Goal: Information Seeking & Learning: Learn about a topic

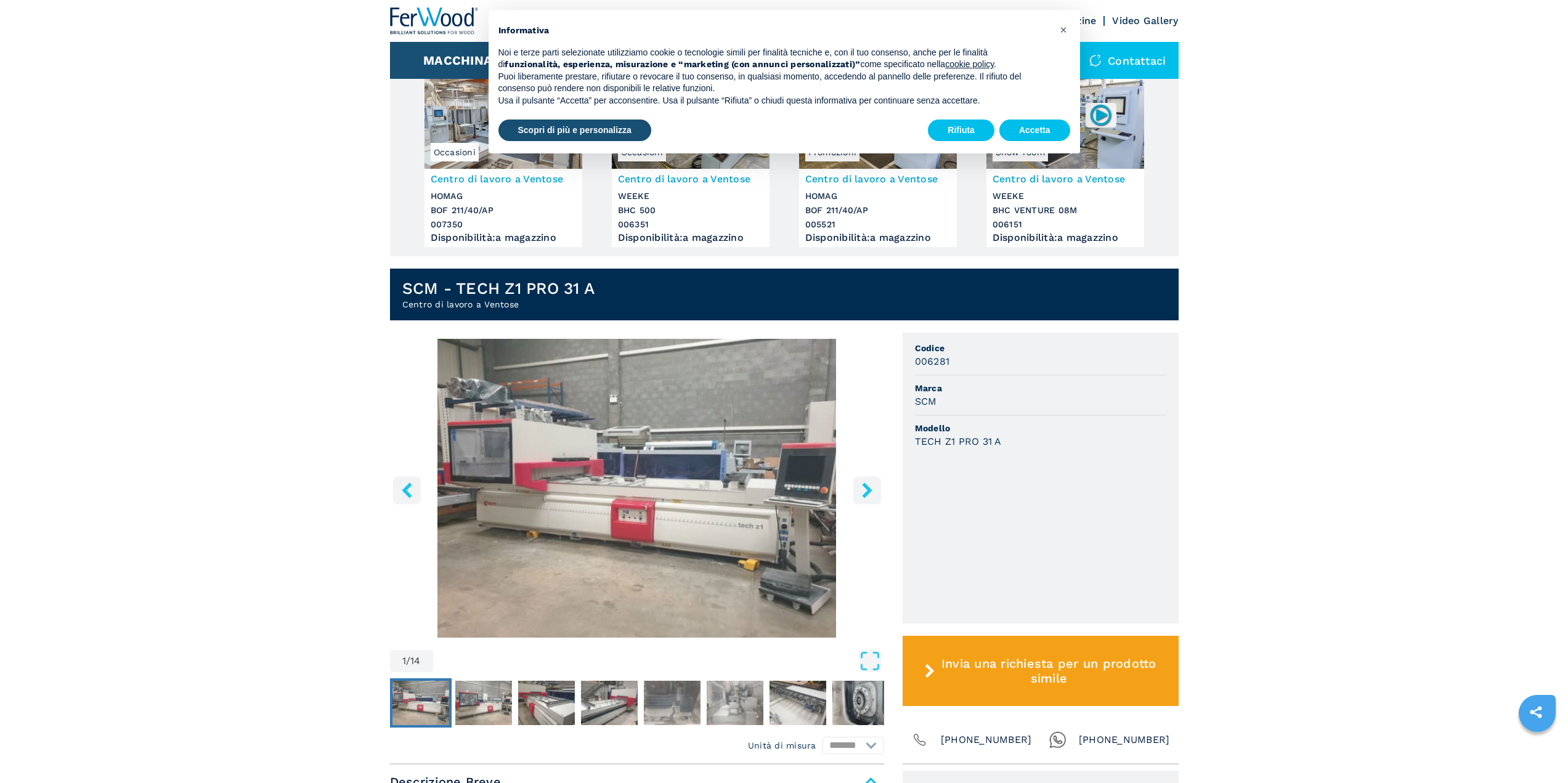
scroll to position [124, 0]
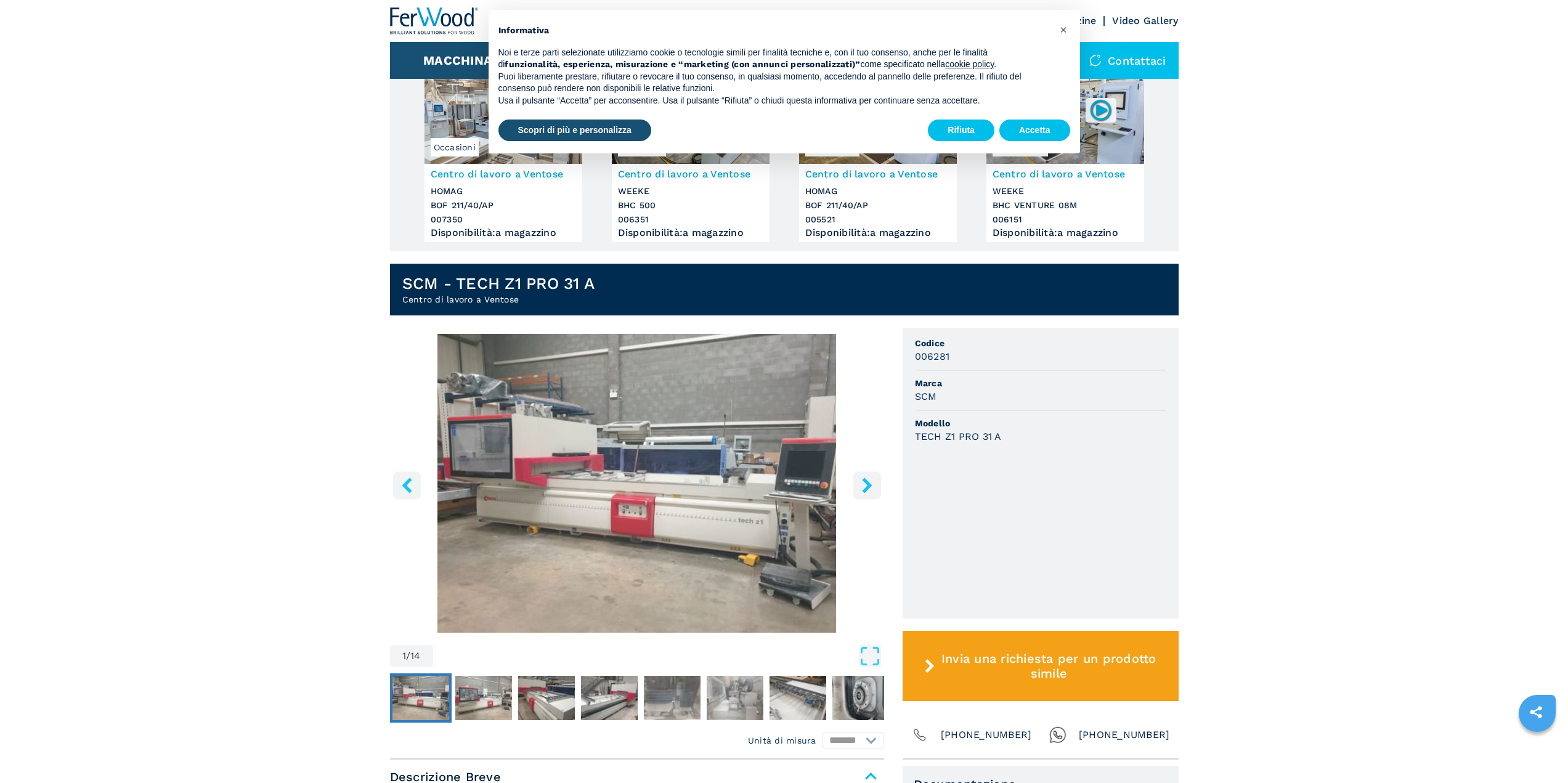
click at [640, 488] on img "Go to Slide 1" at bounding box center [637, 483] width 494 height 299
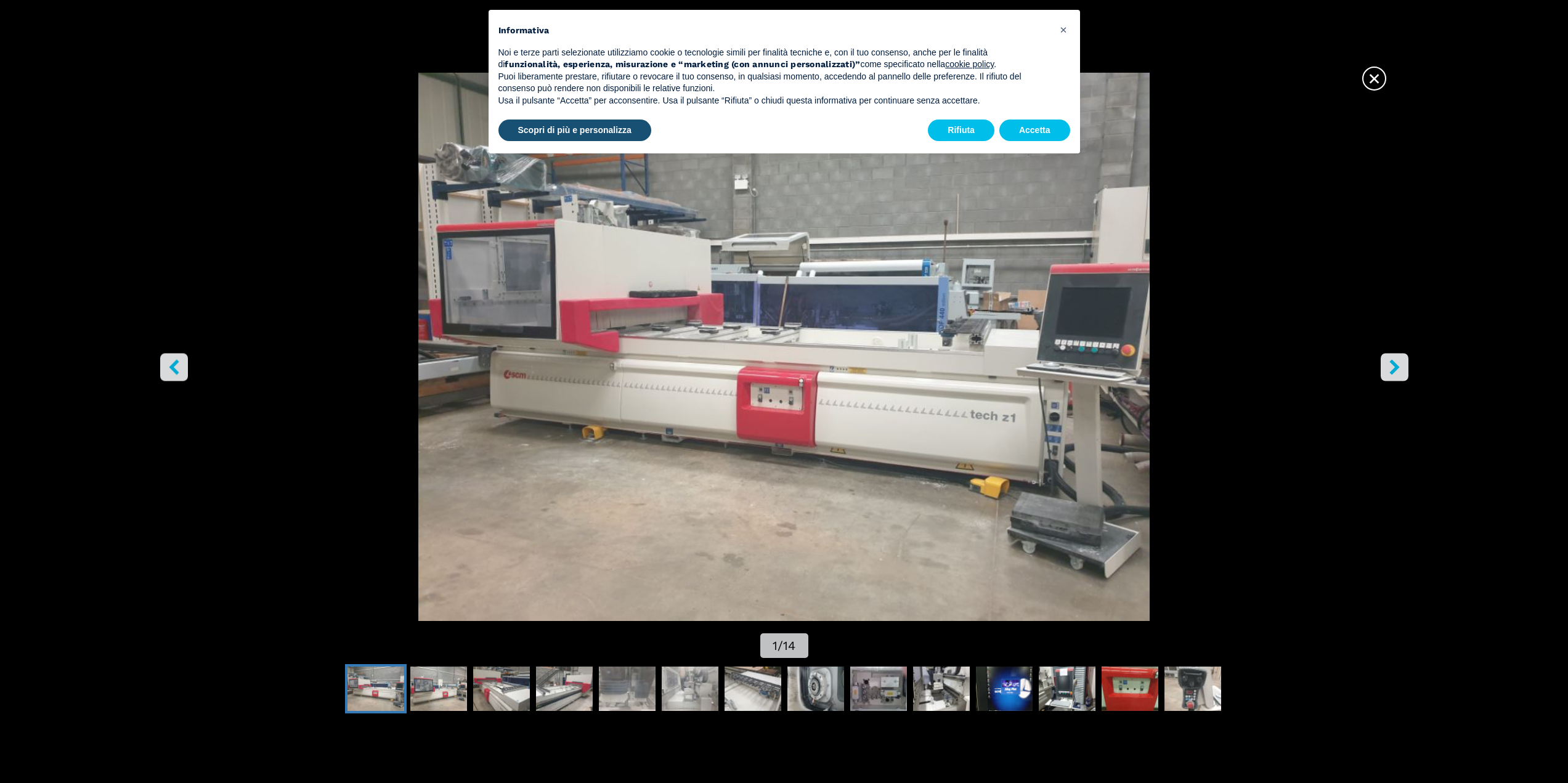
click at [1407, 362] on button "right-button" at bounding box center [1394, 366] width 28 height 28
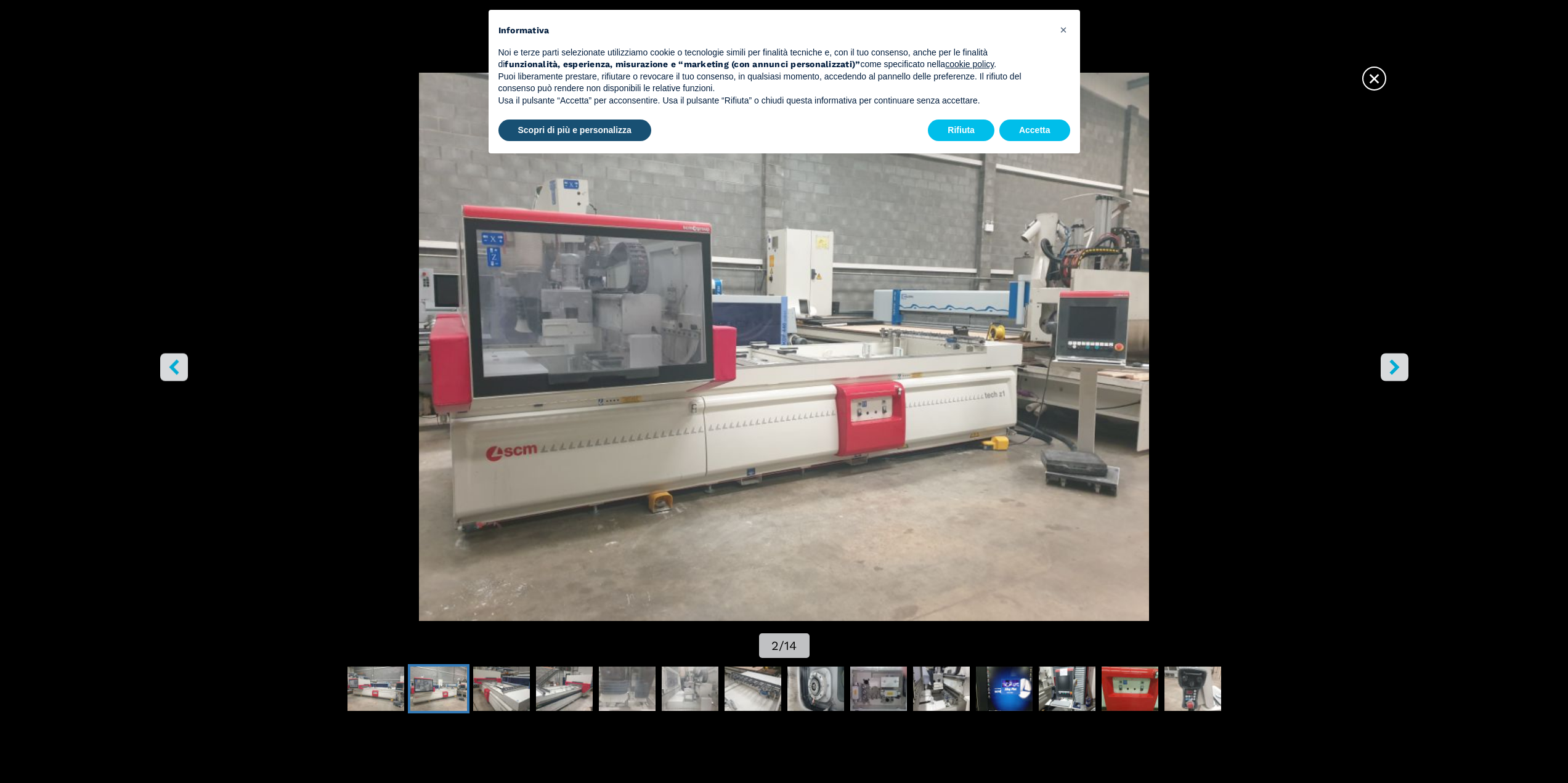
click at [1407, 362] on button "right-button" at bounding box center [1394, 366] width 28 height 28
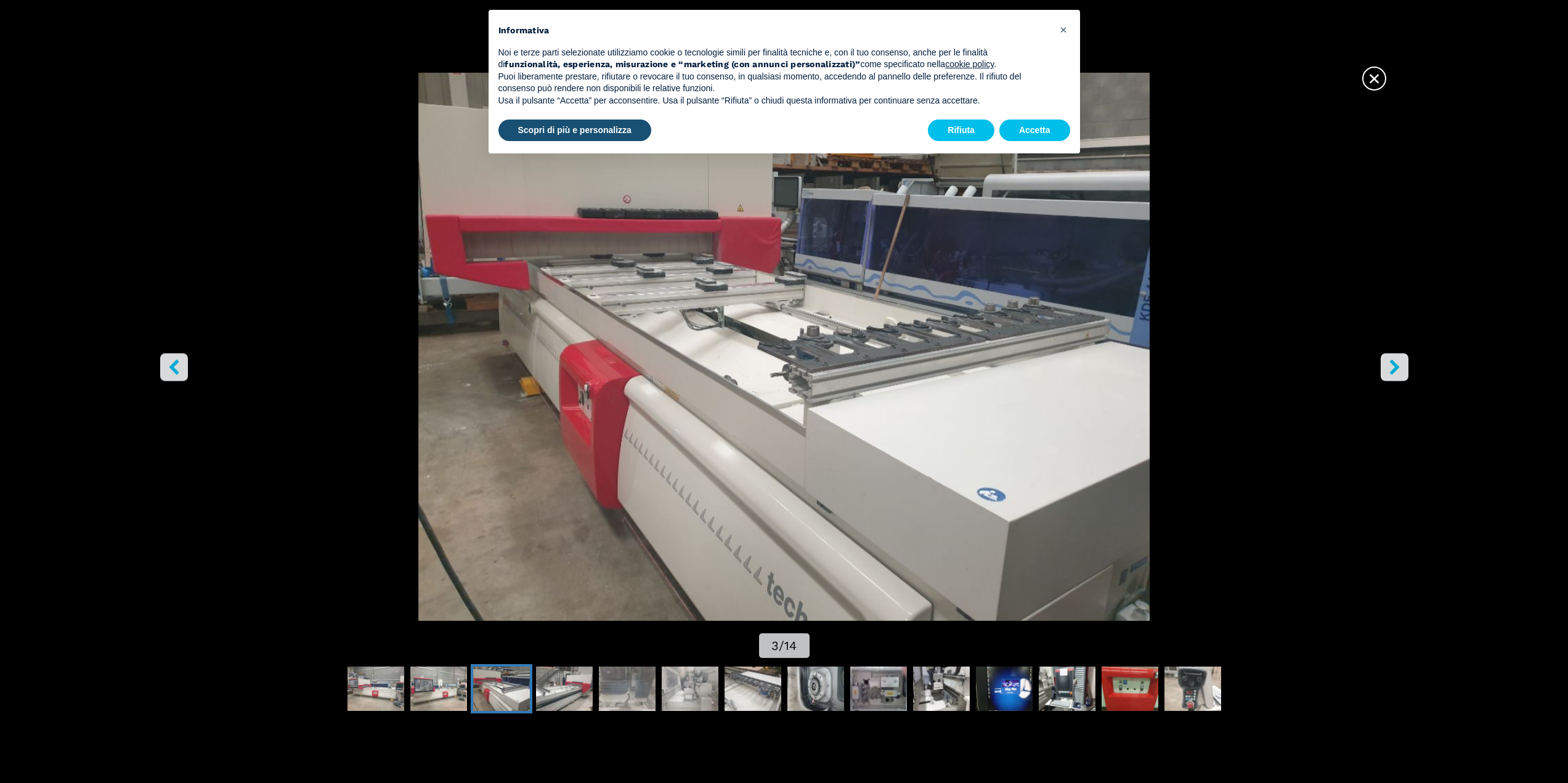
click at [1407, 362] on button "right-button" at bounding box center [1394, 366] width 28 height 28
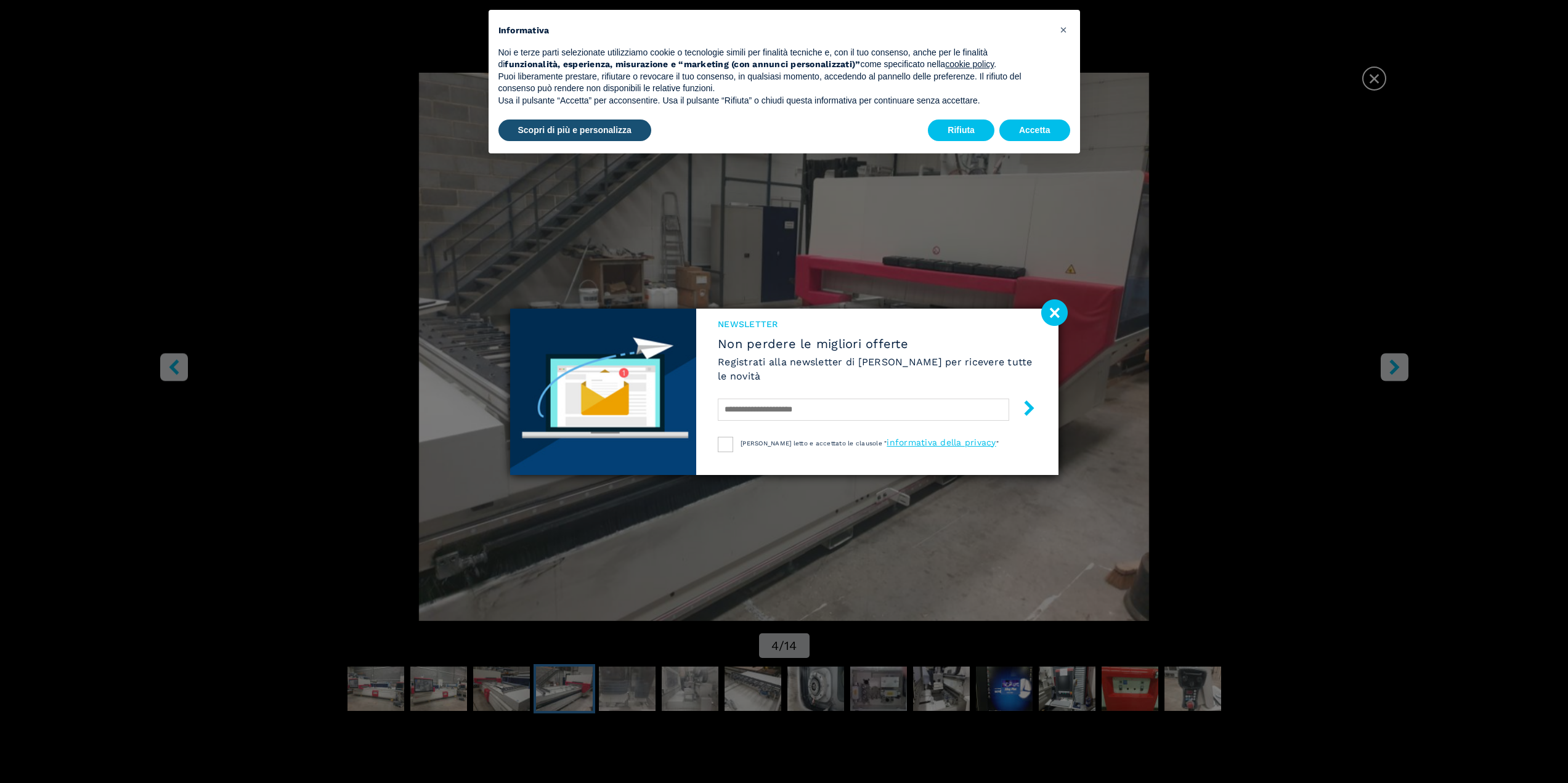
click at [1060, 308] on image at bounding box center [1054, 312] width 26 height 26
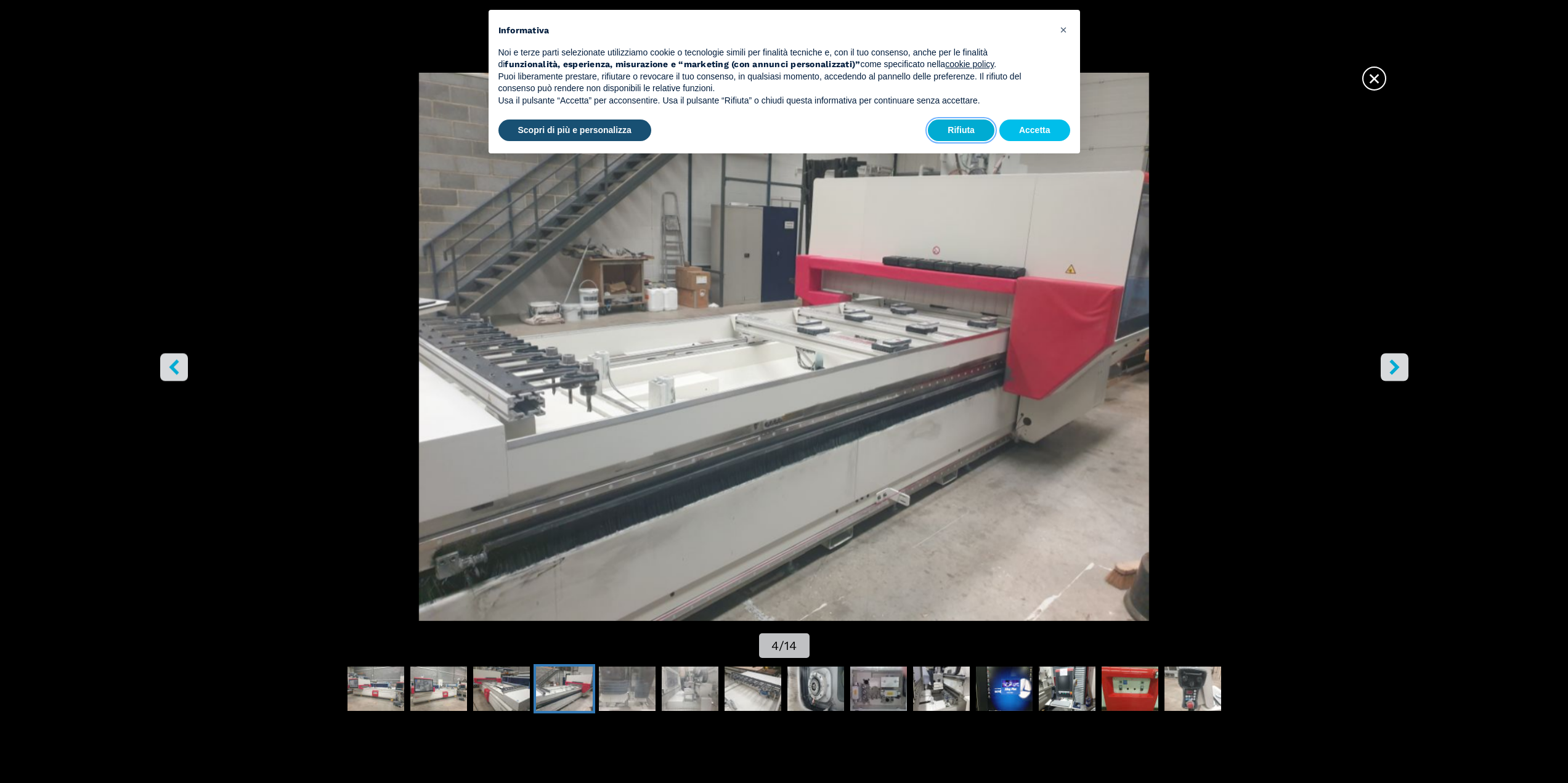
click at [951, 130] on button "Rifiuta" at bounding box center [961, 130] width 66 height 22
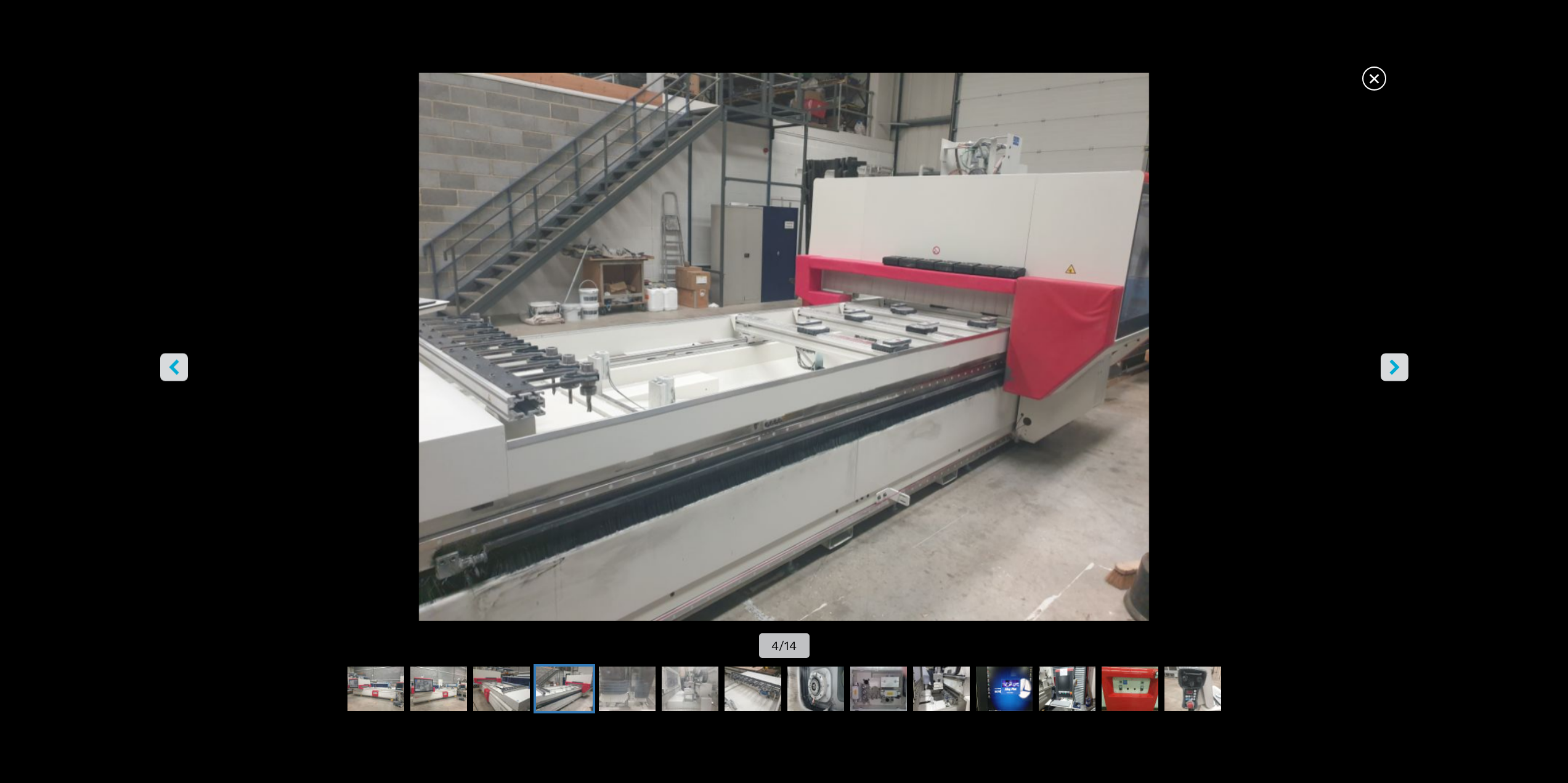
click at [1393, 369] on icon "right-button" at bounding box center [1394, 367] width 10 height 15
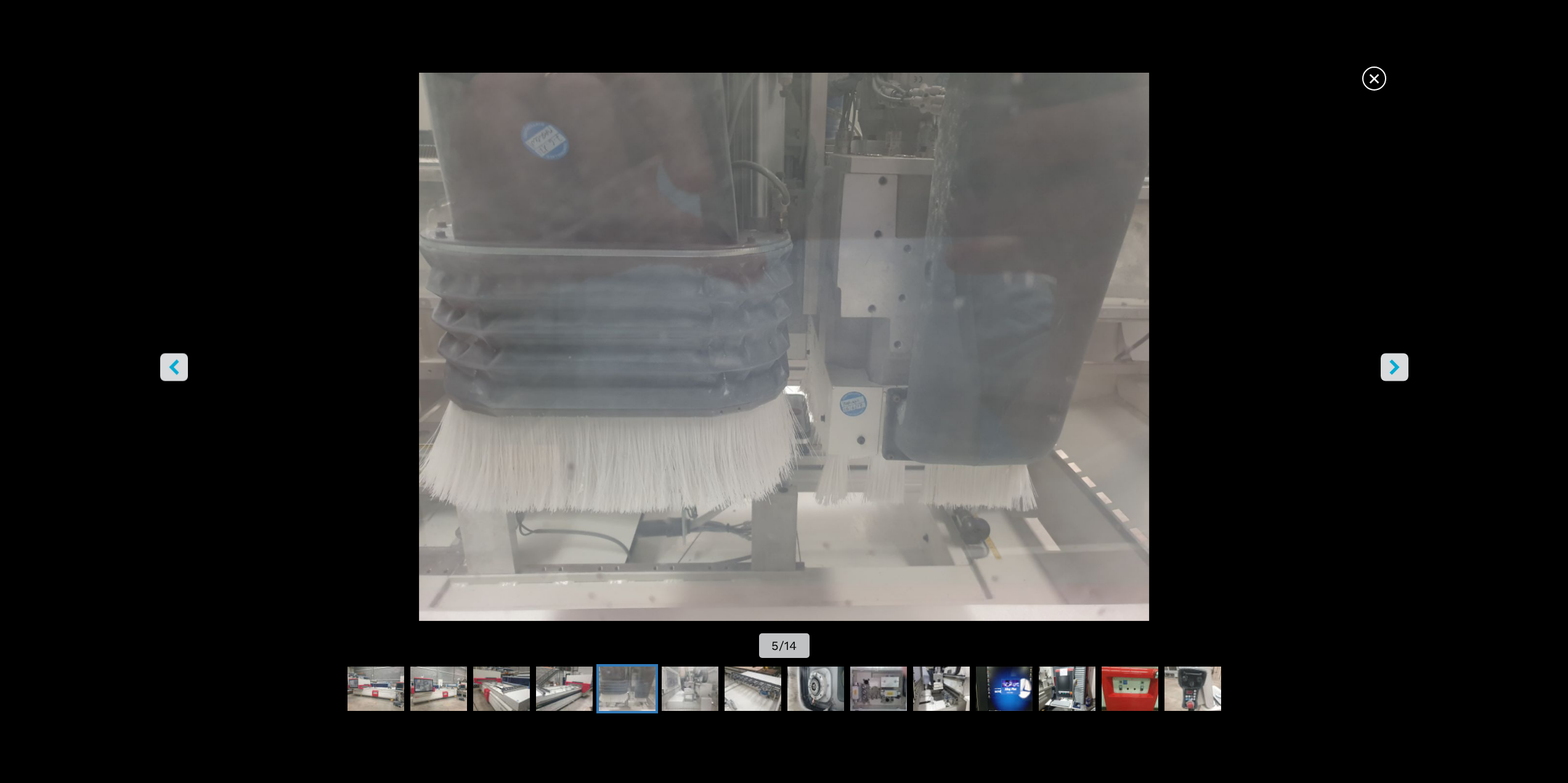
click at [1394, 368] on icon "right-button" at bounding box center [1394, 367] width 10 height 15
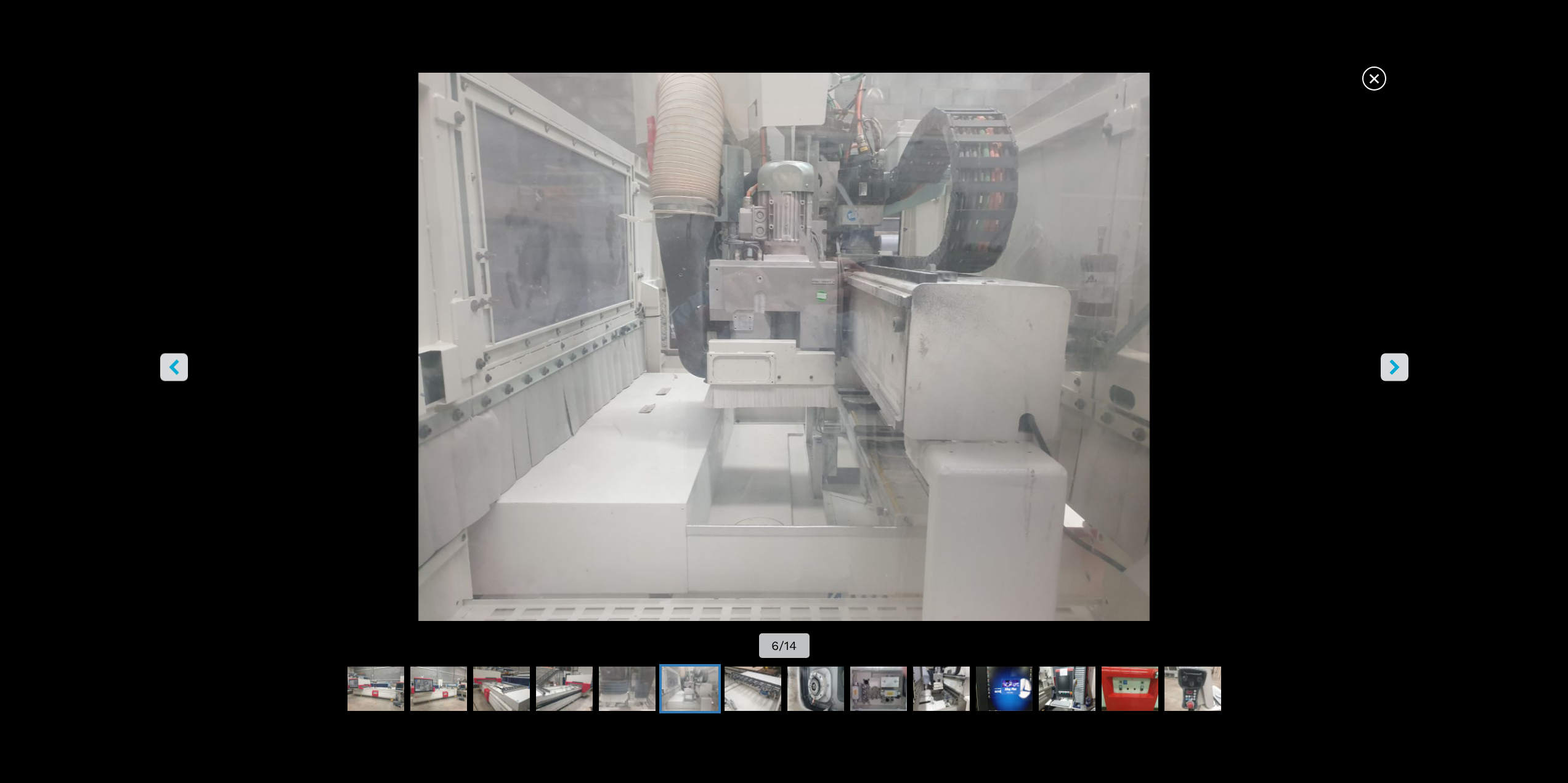
click at [1394, 368] on icon "right-button" at bounding box center [1394, 367] width 10 height 15
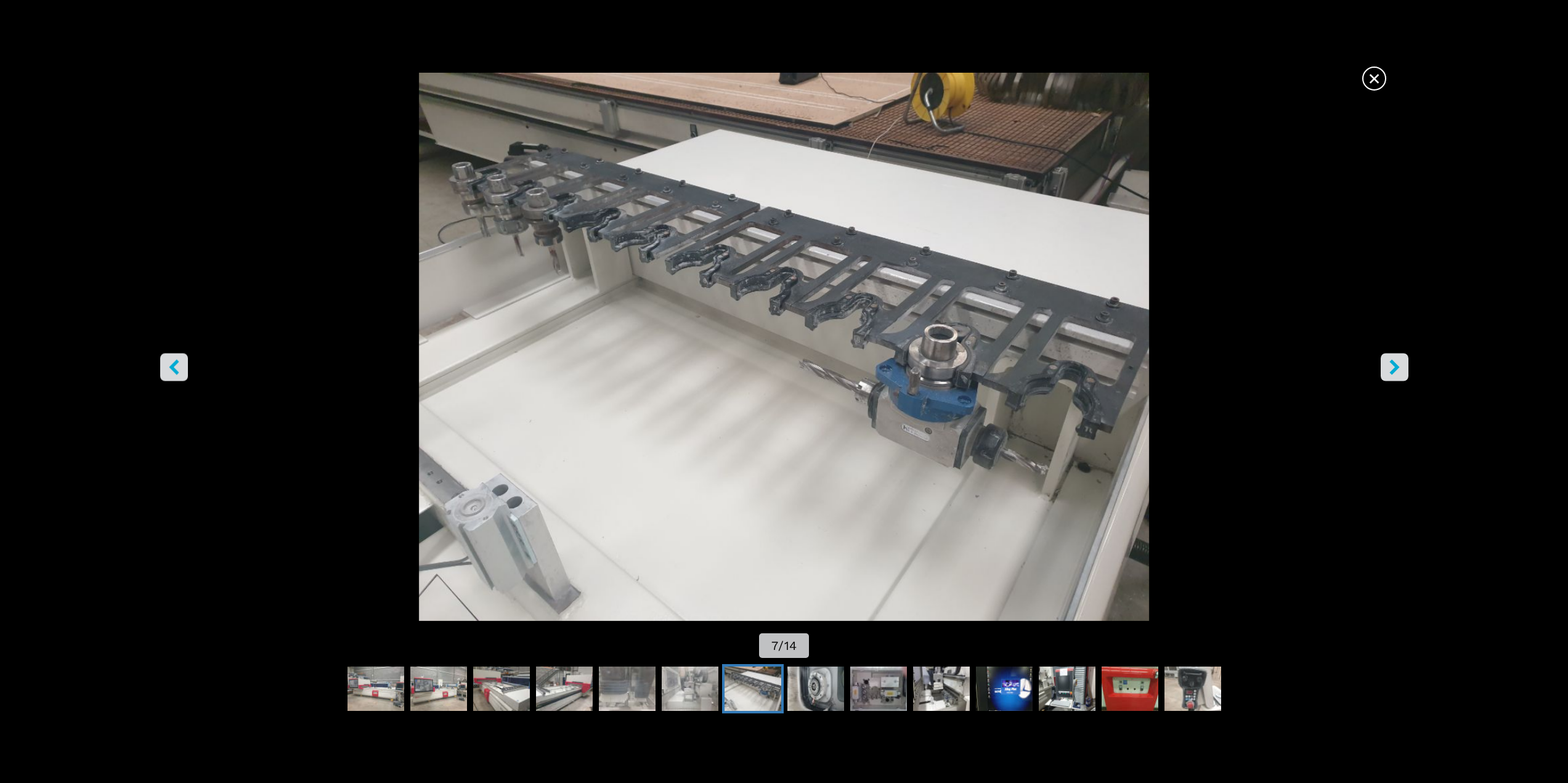
click at [1394, 368] on icon "right-button" at bounding box center [1394, 367] width 10 height 15
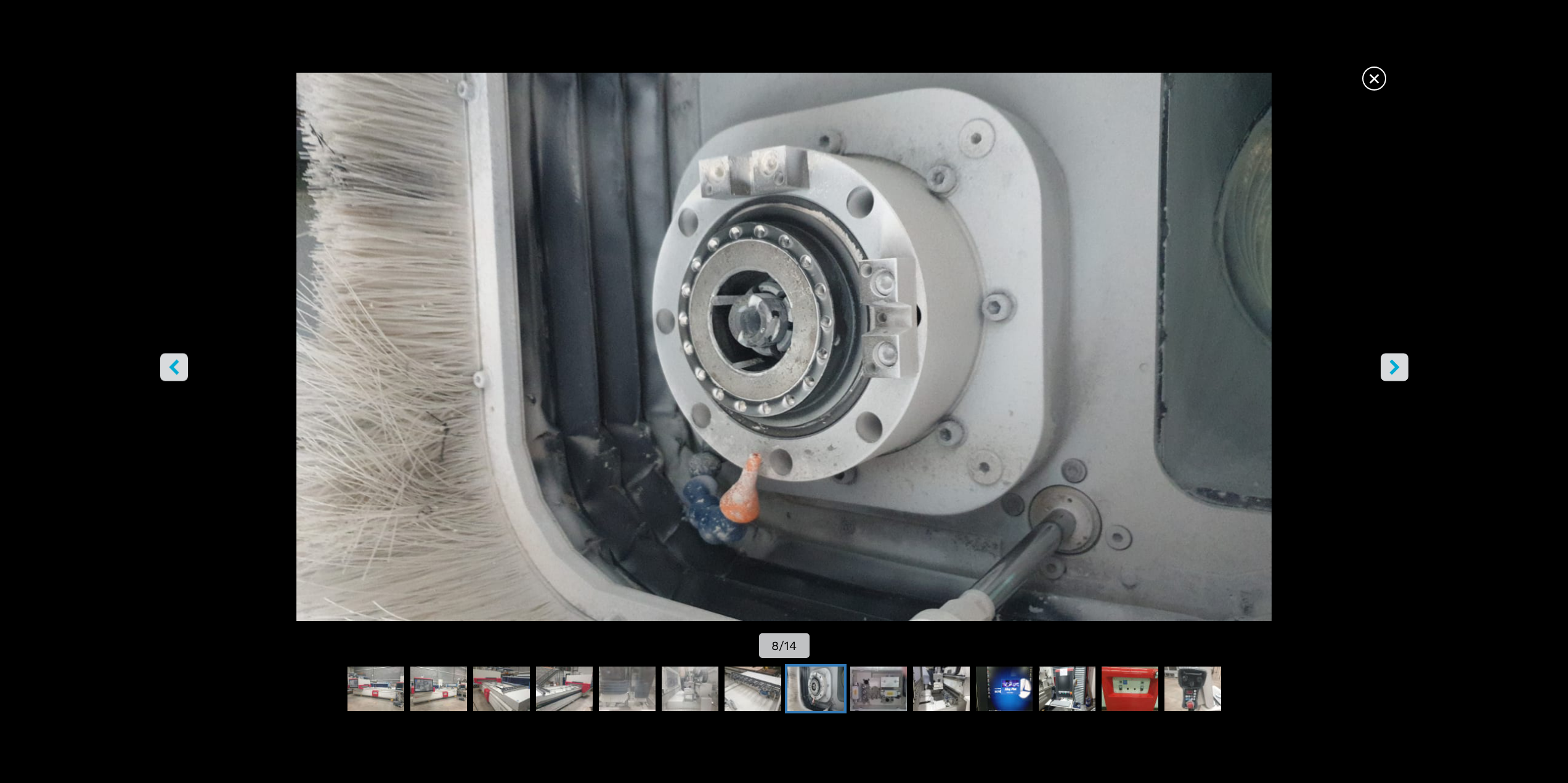
click at [1394, 368] on icon "right-button" at bounding box center [1394, 367] width 10 height 15
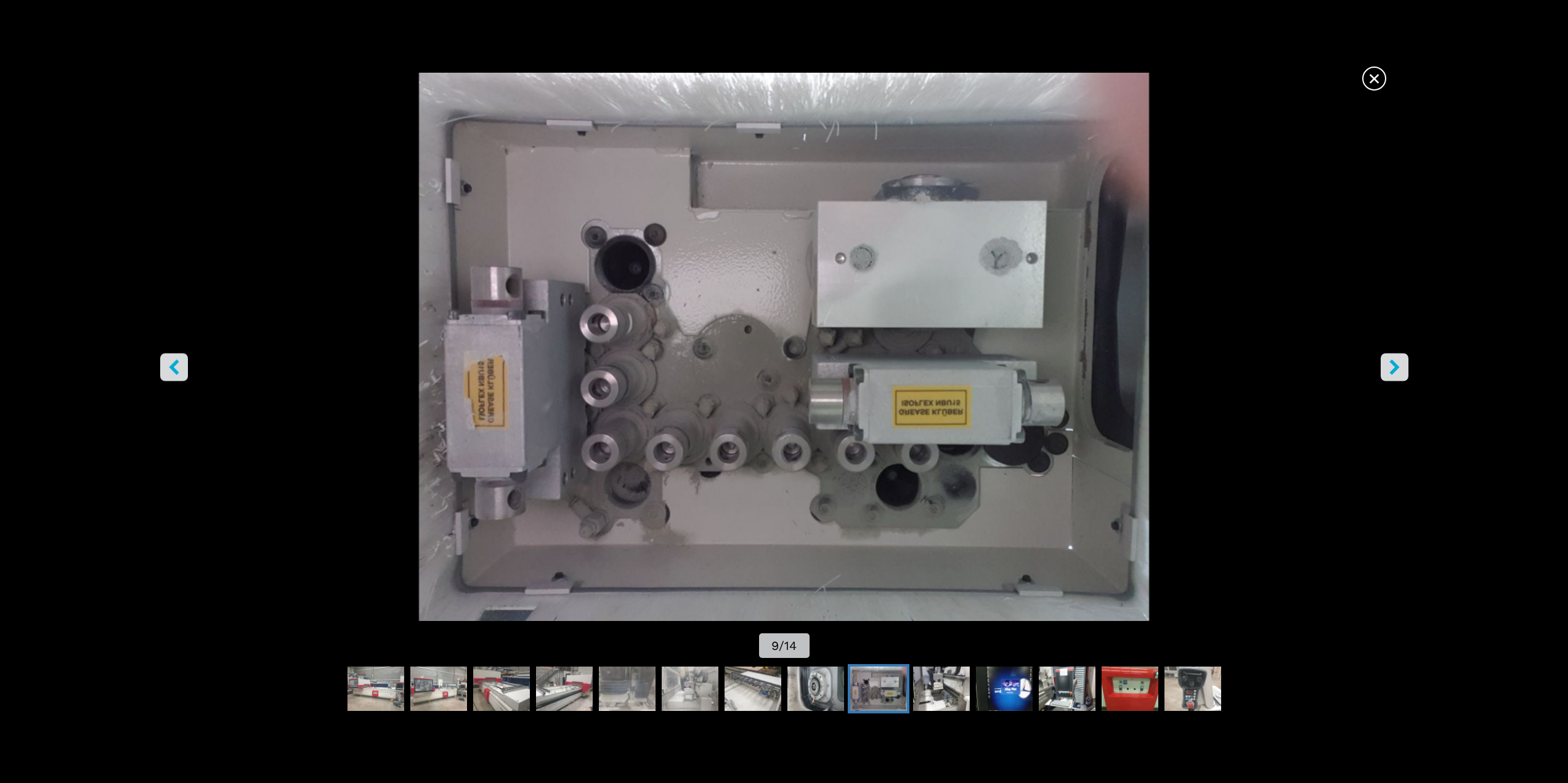
click at [1394, 368] on icon "right-button" at bounding box center [1394, 367] width 10 height 15
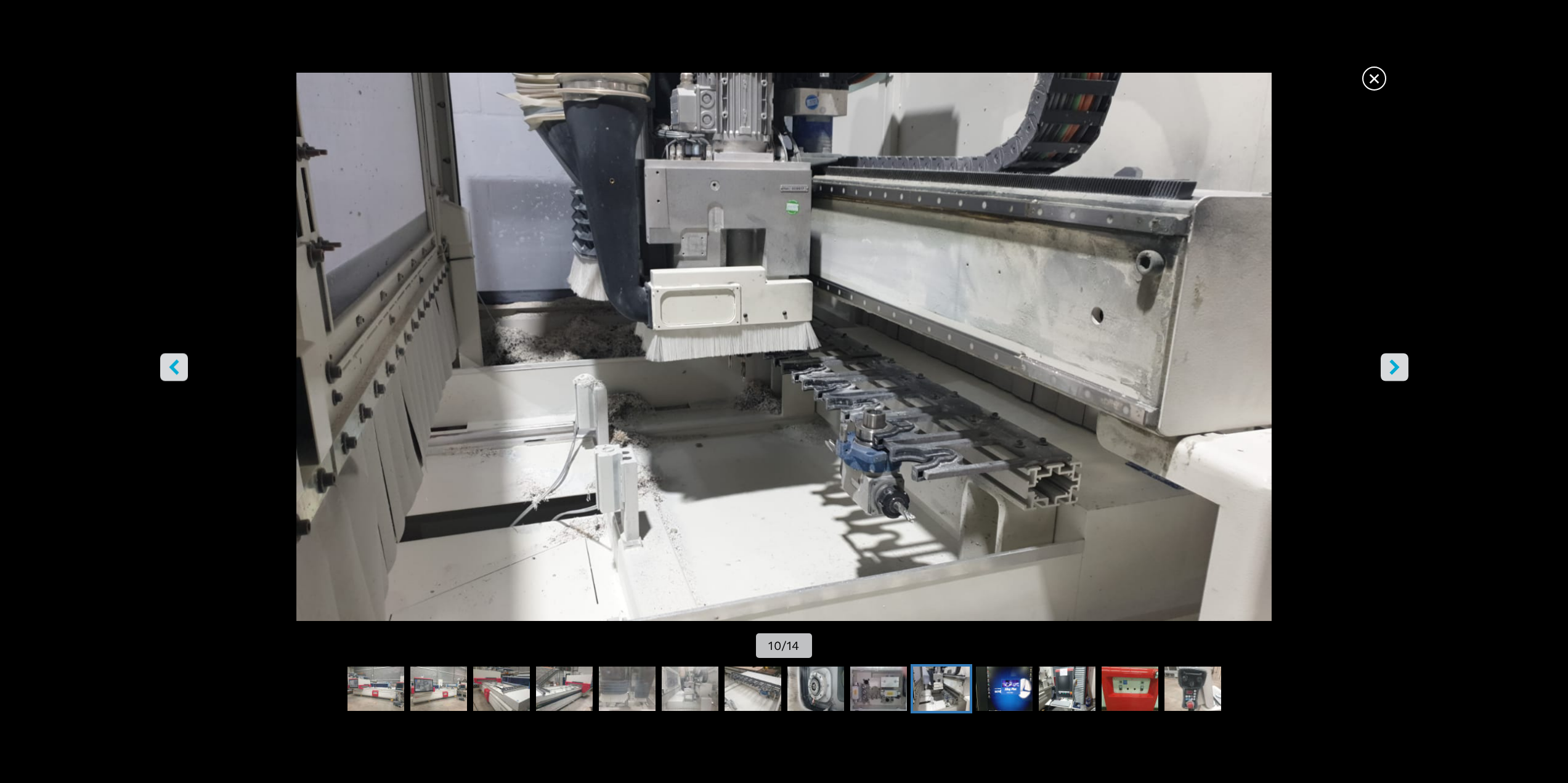
click at [1394, 368] on icon "right-button" at bounding box center [1394, 367] width 10 height 15
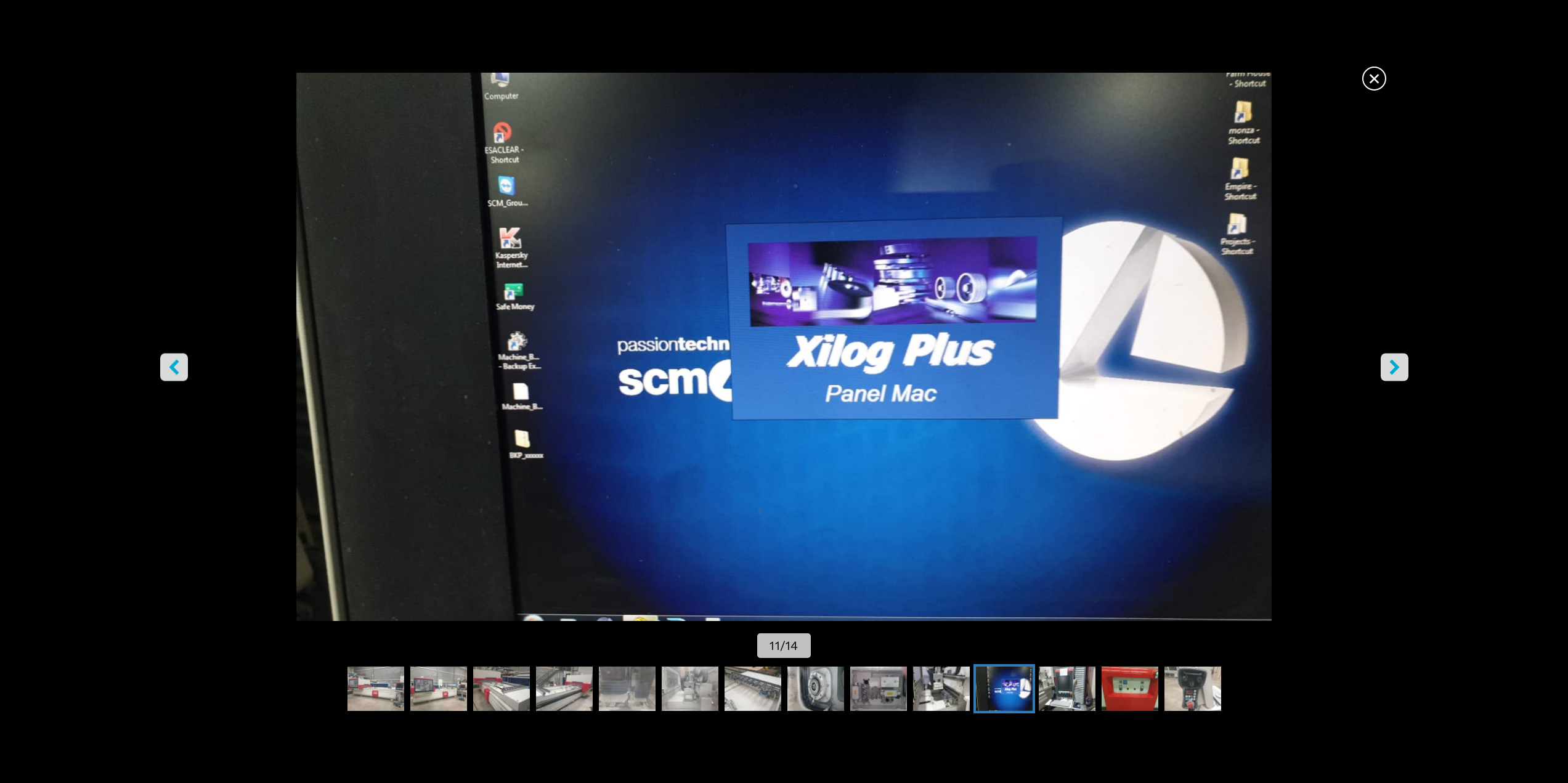
click at [1394, 368] on icon "right-button" at bounding box center [1394, 367] width 10 height 15
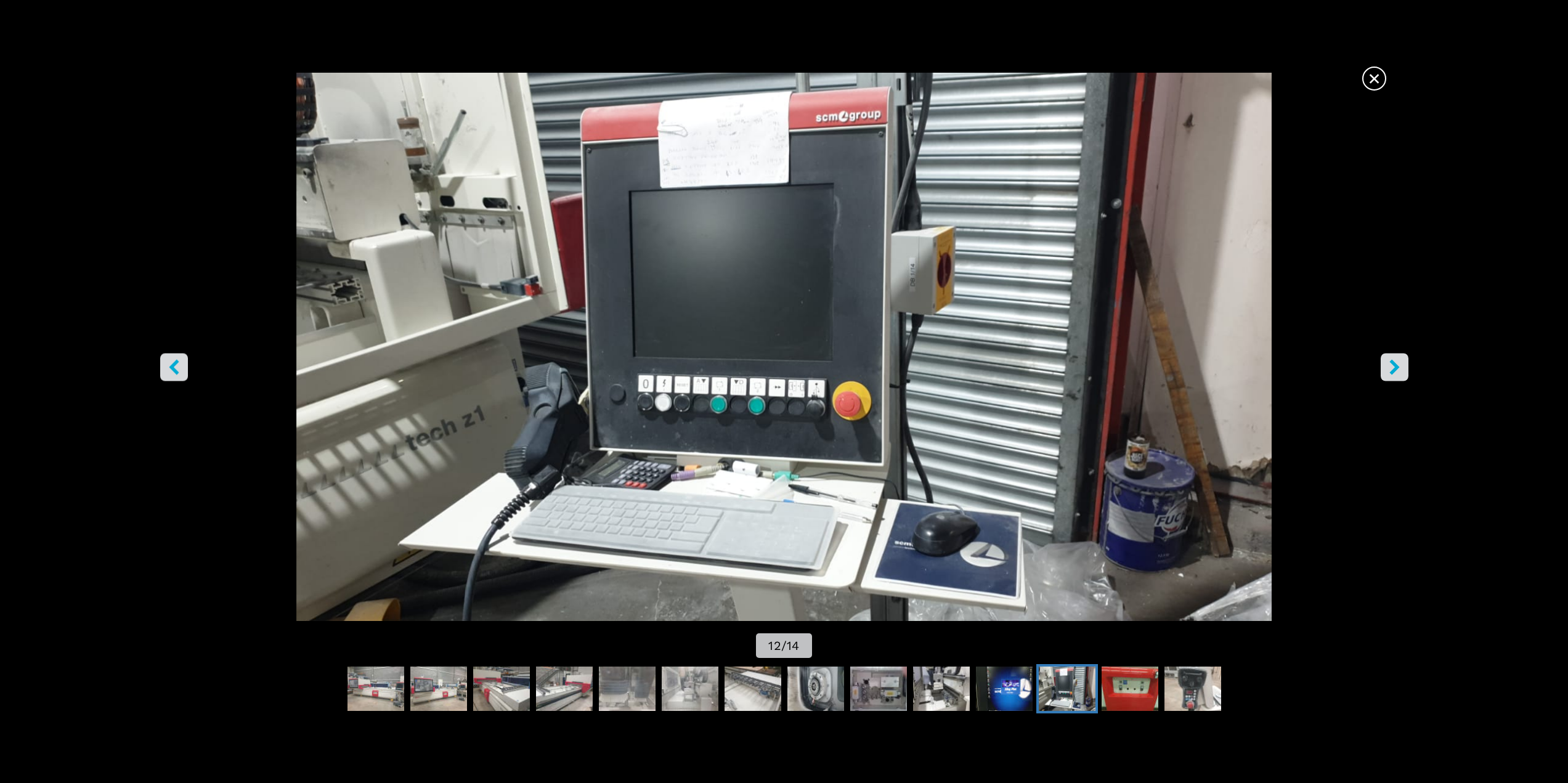
click at [1394, 368] on icon "right-button" at bounding box center [1394, 367] width 10 height 15
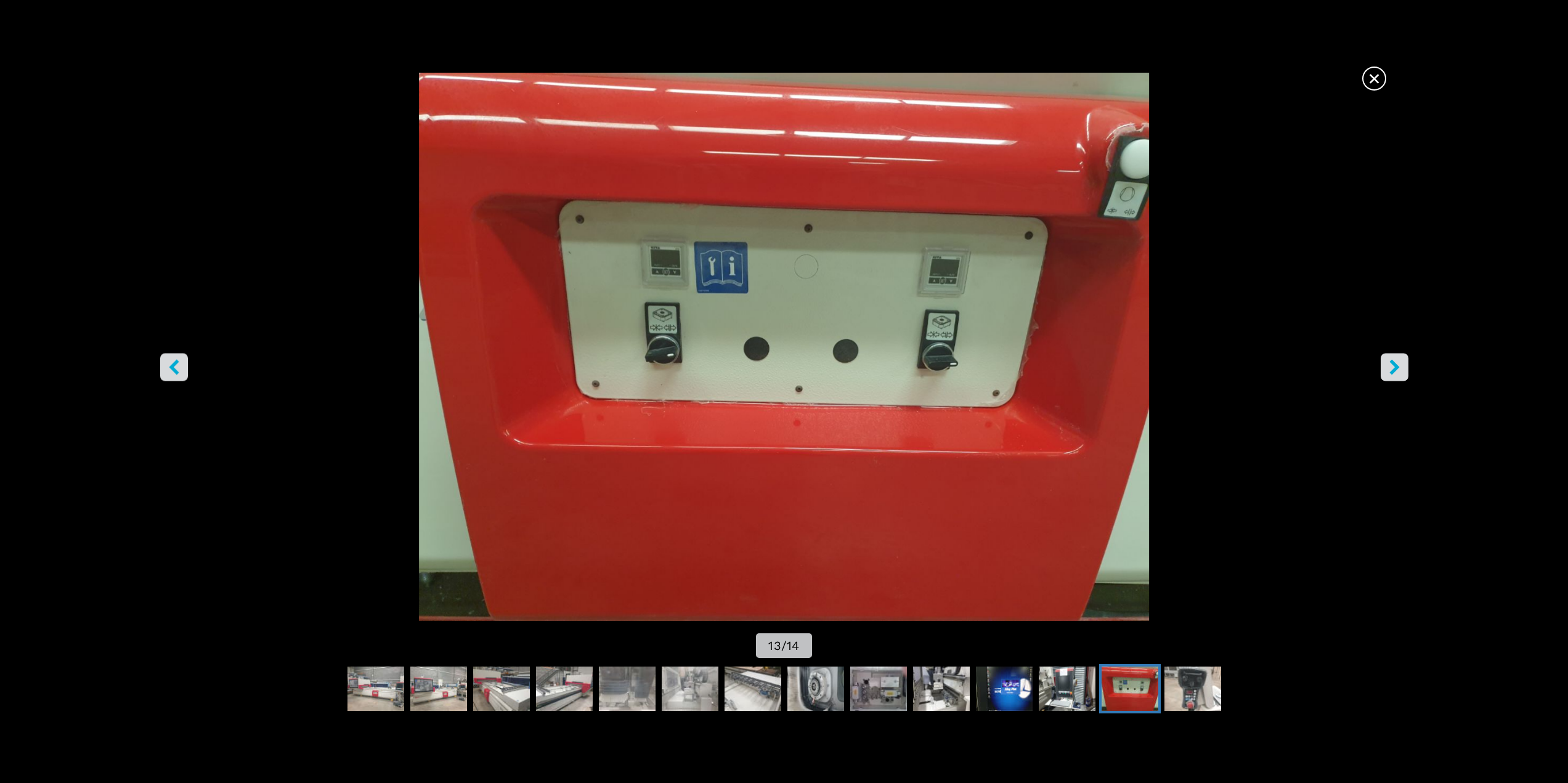
click at [1394, 368] on icon "right-button" at bounding box center [1394, 367] width 10 height 15
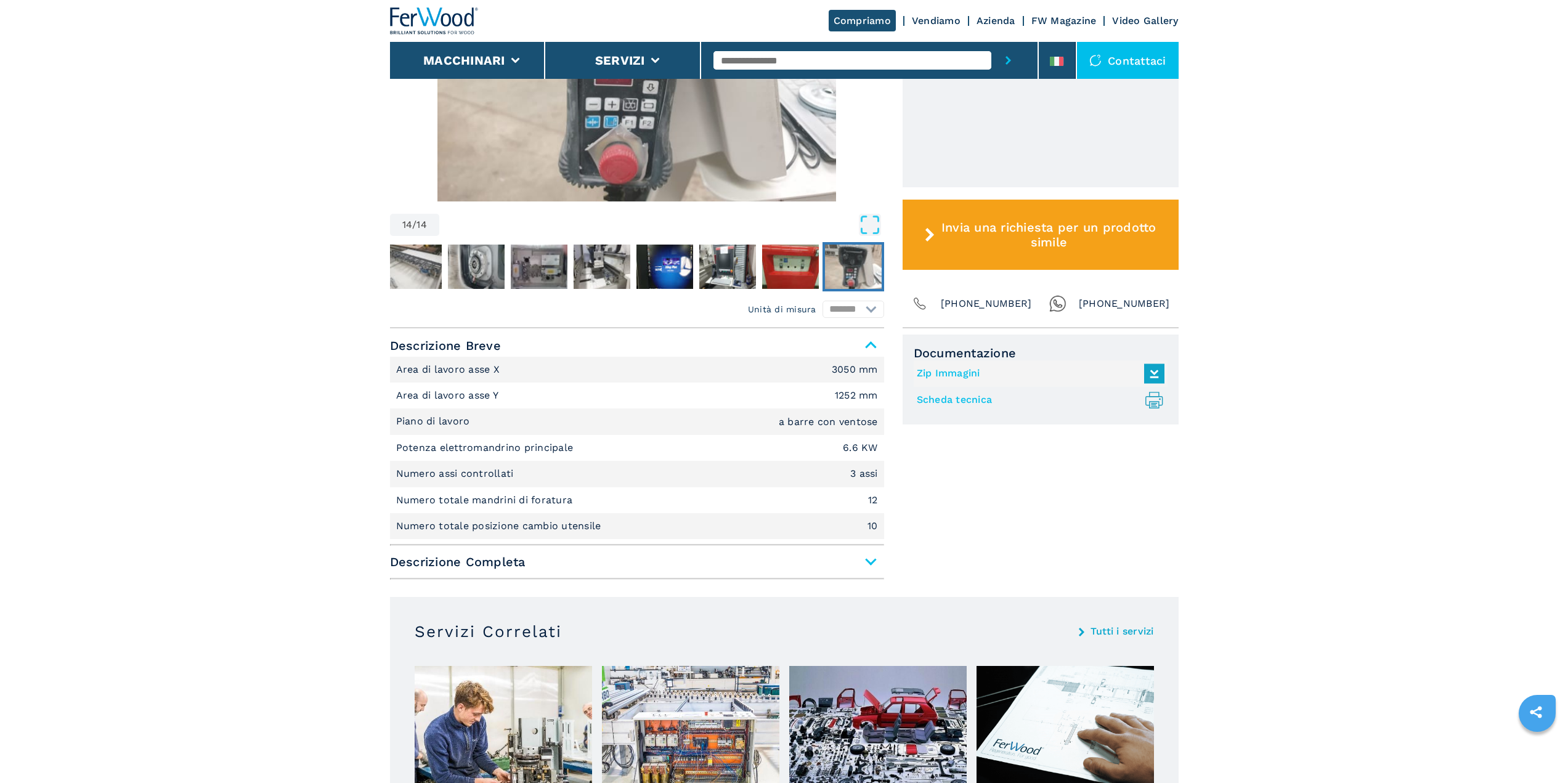
scroll to position [924, 0]
